Goal: Task Accomplishment & Management: Manage account settings

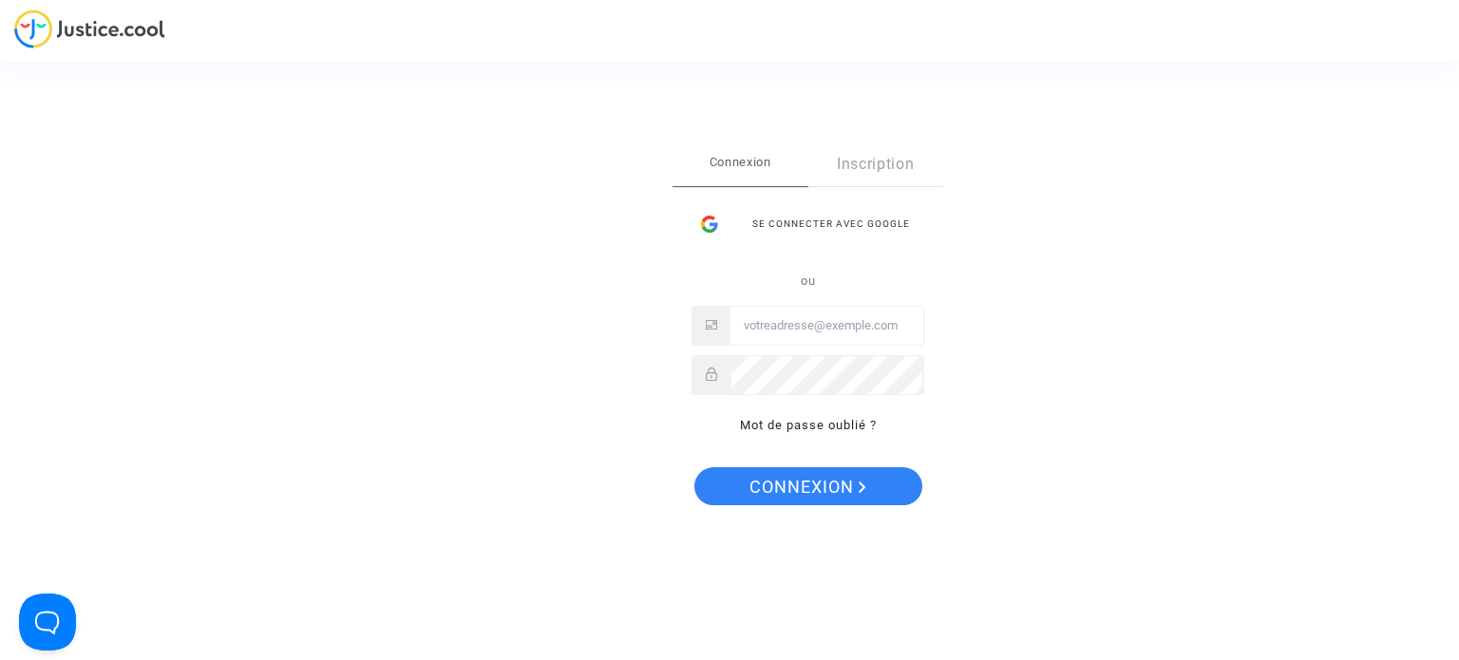
click at [818, 318] on input "Email" at bounding box center [826, 326] width 193 height 38
type input "[EMAIL_ADDRESS][DOMAIN_NAME]"
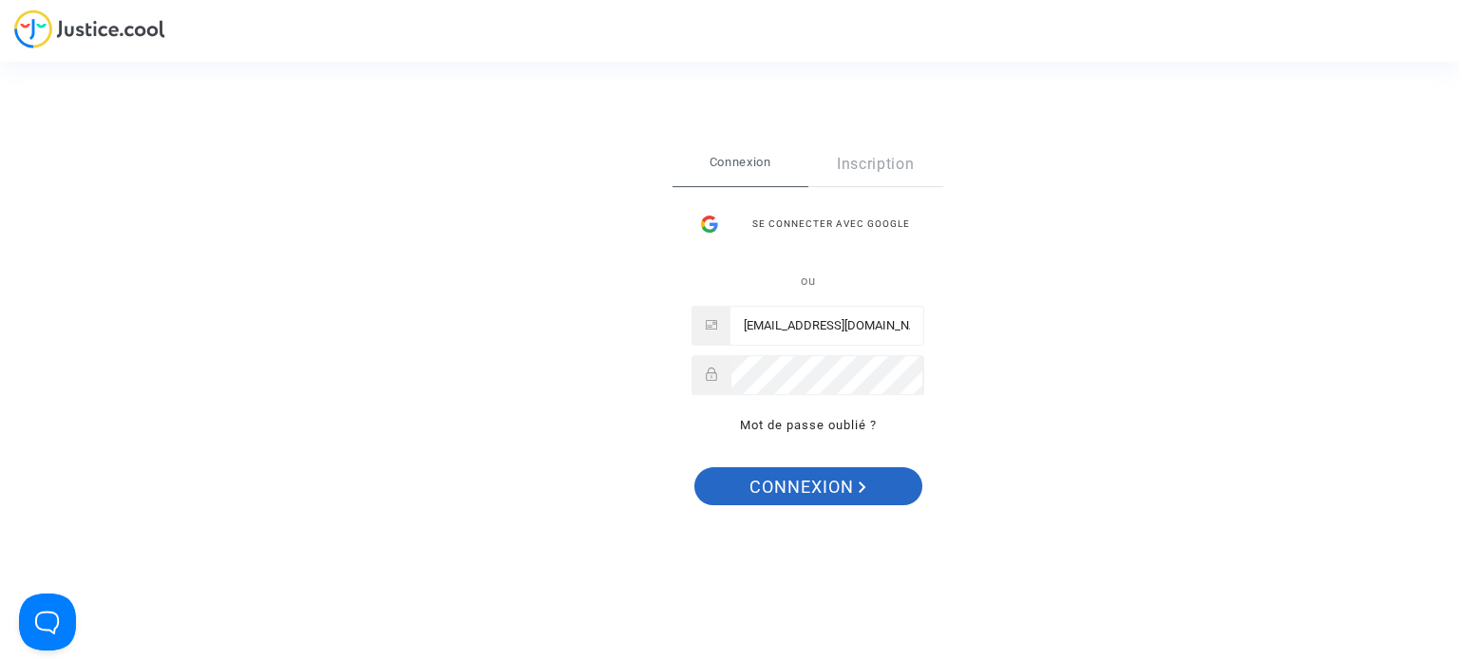
click at [833, 481] on span "Connexion" at bounding box center [807, 487] width 117 height 40
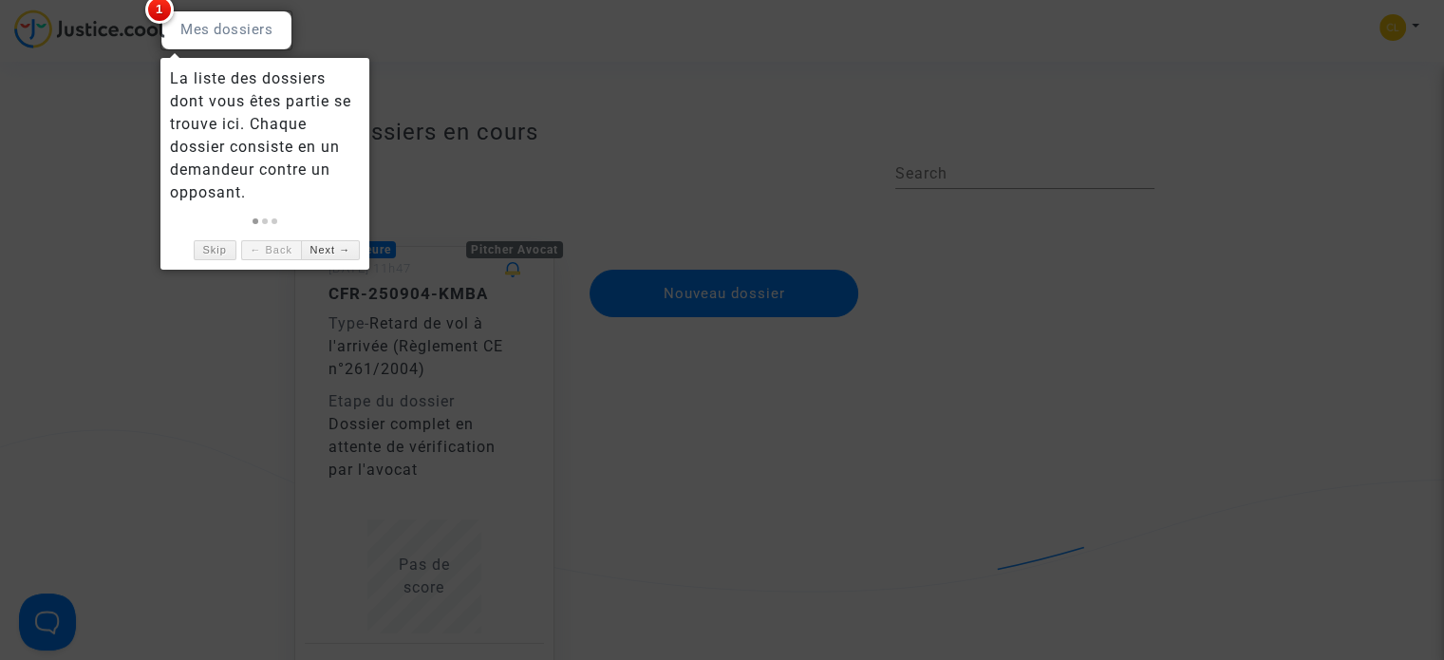
click at [230, 38] on div at bounding box center [226, 30] width 132 height 40
click at [347, 244] on link "Next →" at bounding box center [330, 250] width 59 height 20
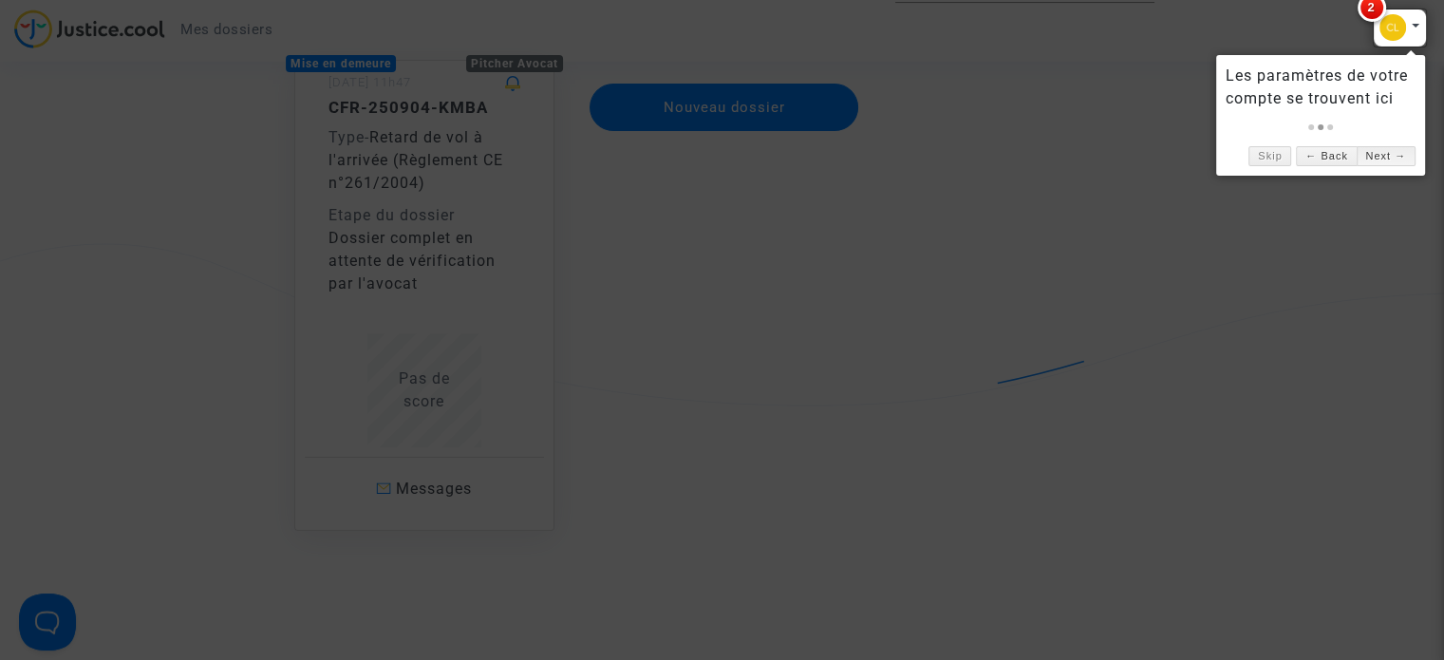
scroll to position [190, 0]
click at [1281, 159] on link "Skip" at bounding box center [1270, 156] width 43 height 20
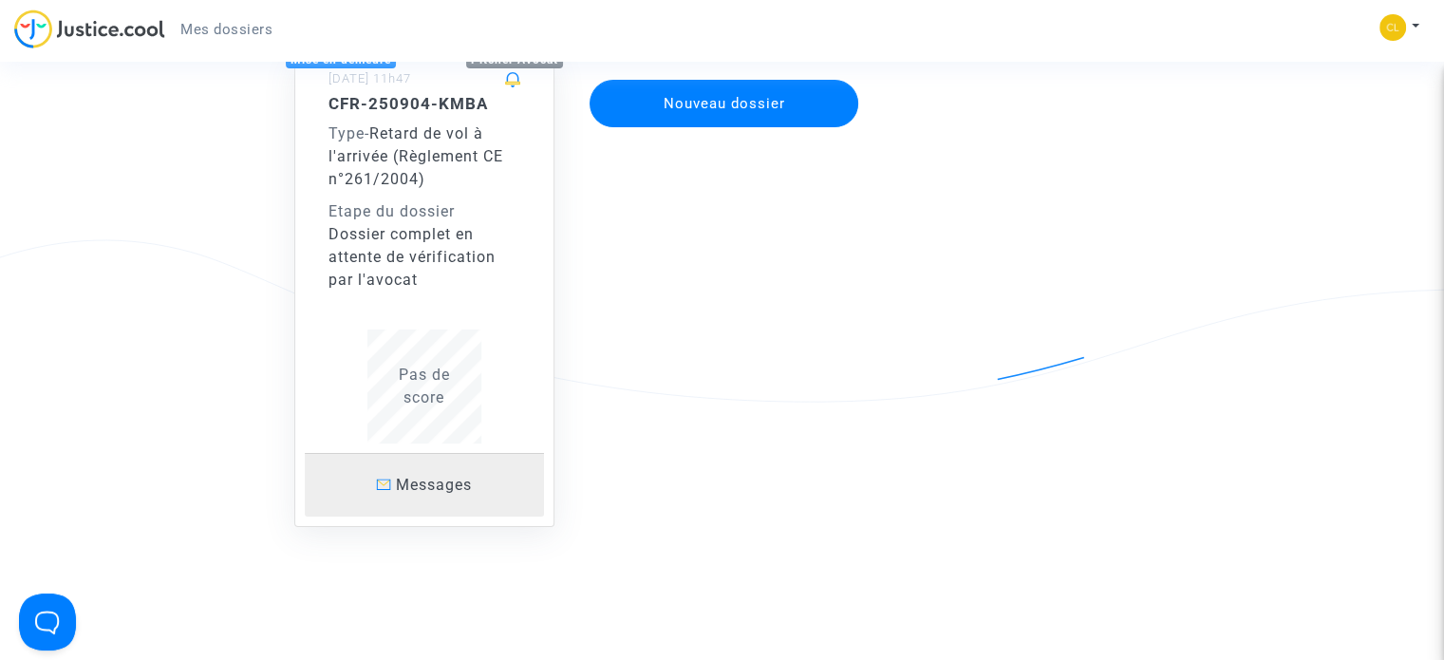
click at [435, 501] on link "Messages" at bounding box center [424, 485] width 239 height 64
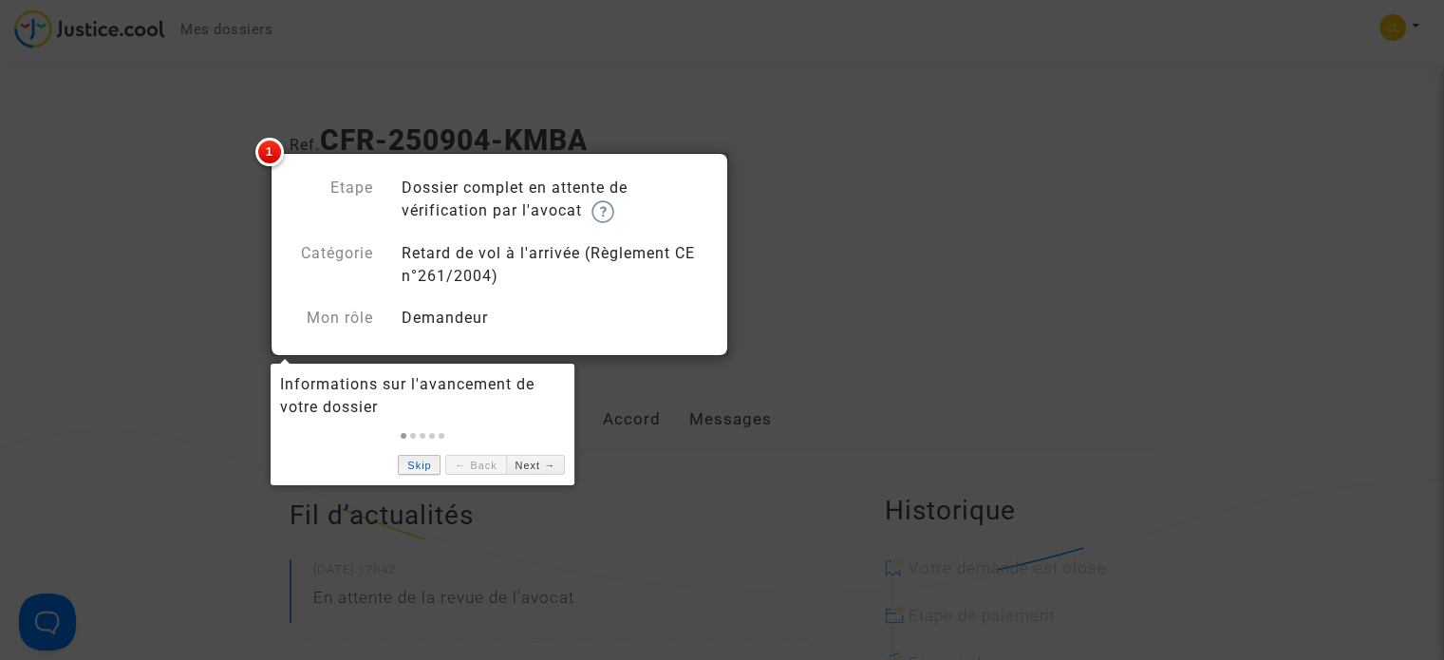
click at [428, 472] on link "Skip" at bounding box center [419, 465] width 43 height 20
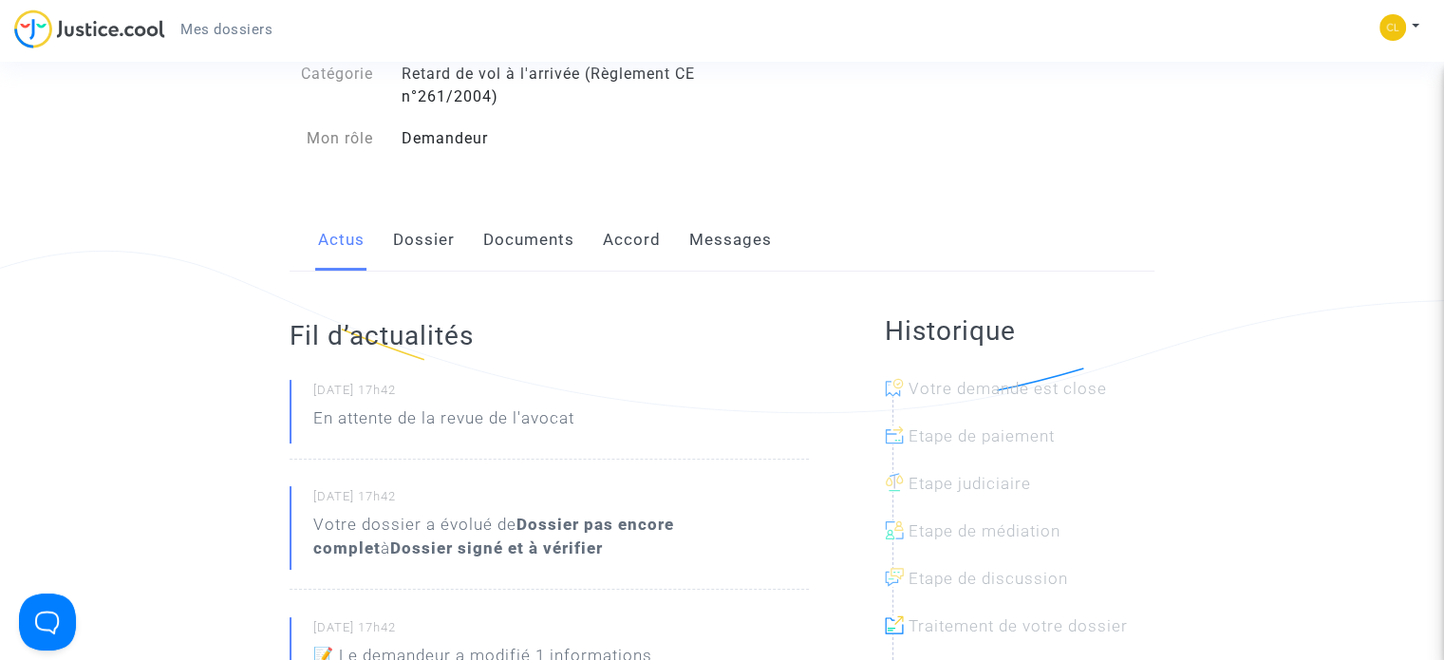
scroll to position [190, 0]
